Goal: Navigation & Orientation: Find specific page/section

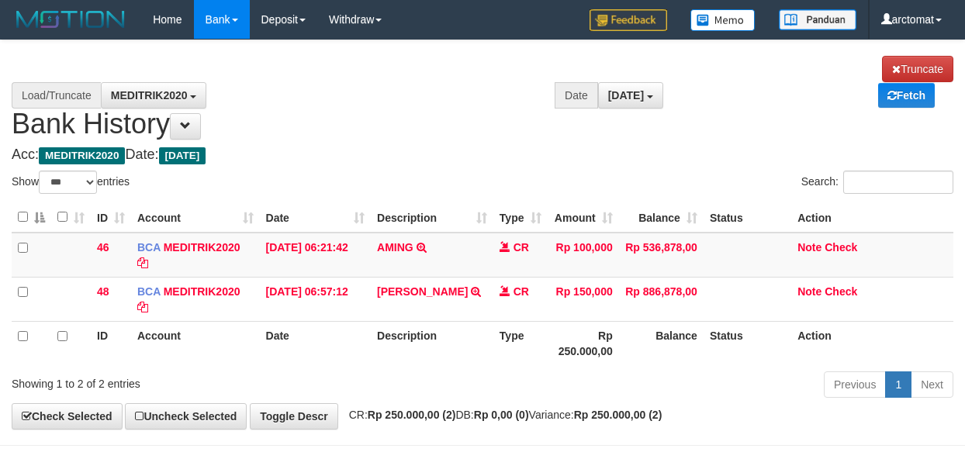
select select "***"
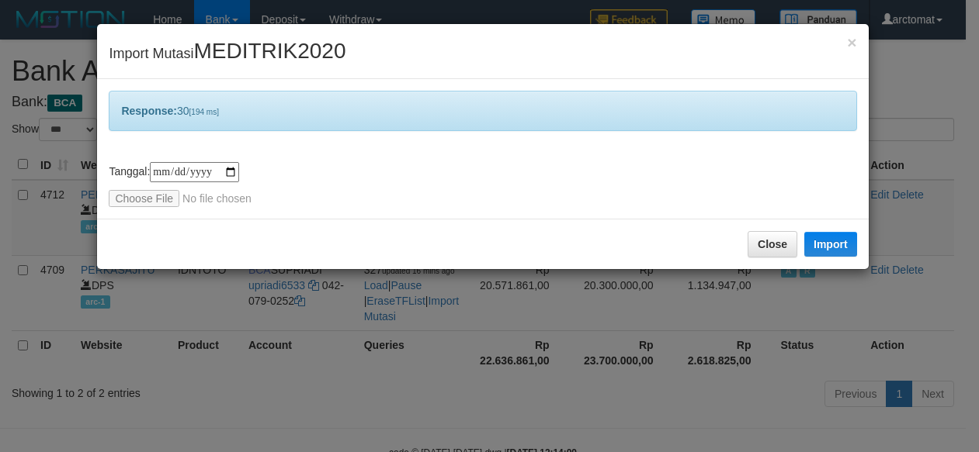
select select "***"
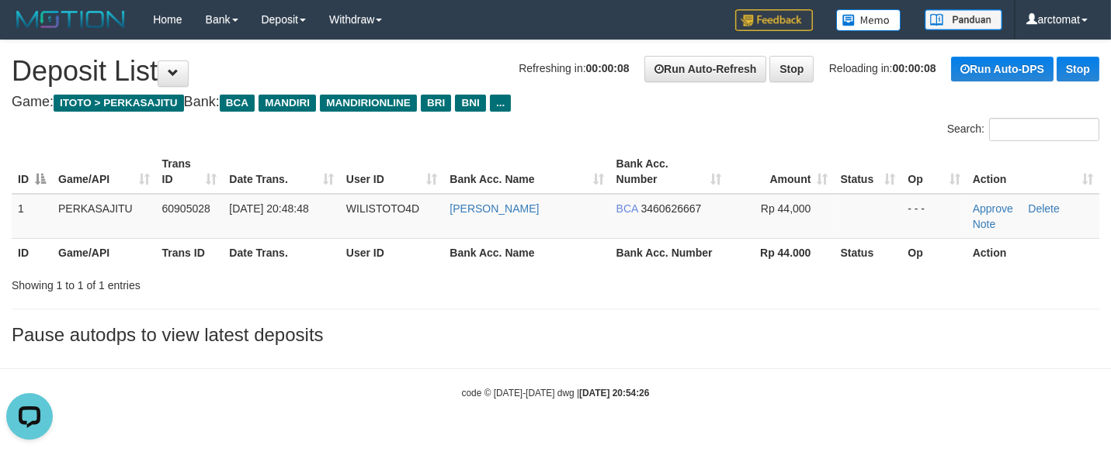
click at [749, 322] on div "**********" at bounding box center [555, 196] width 1111 height 313
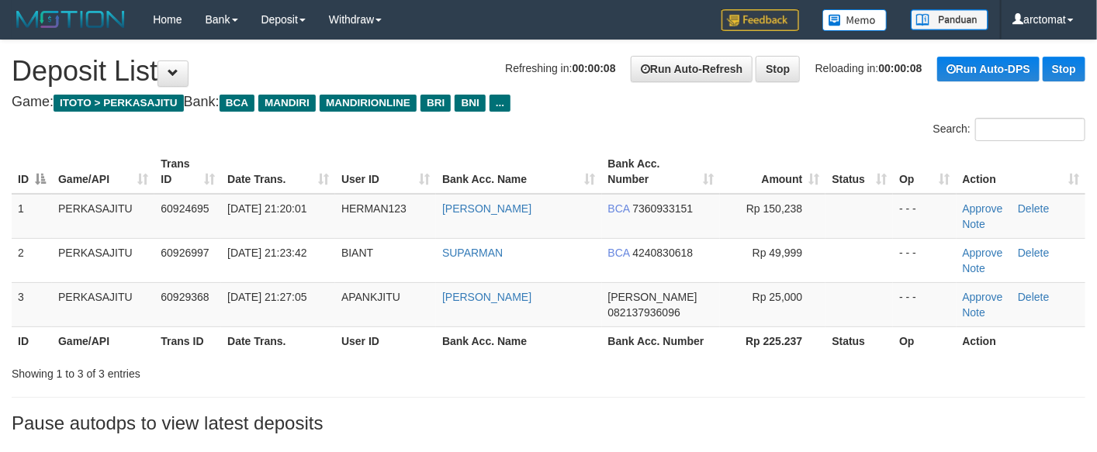
click at [886, 393] on div "**********" at bounding box center [548, 240] width 1097 height 401
